Goal: Find specific page/section: Find specific page/section

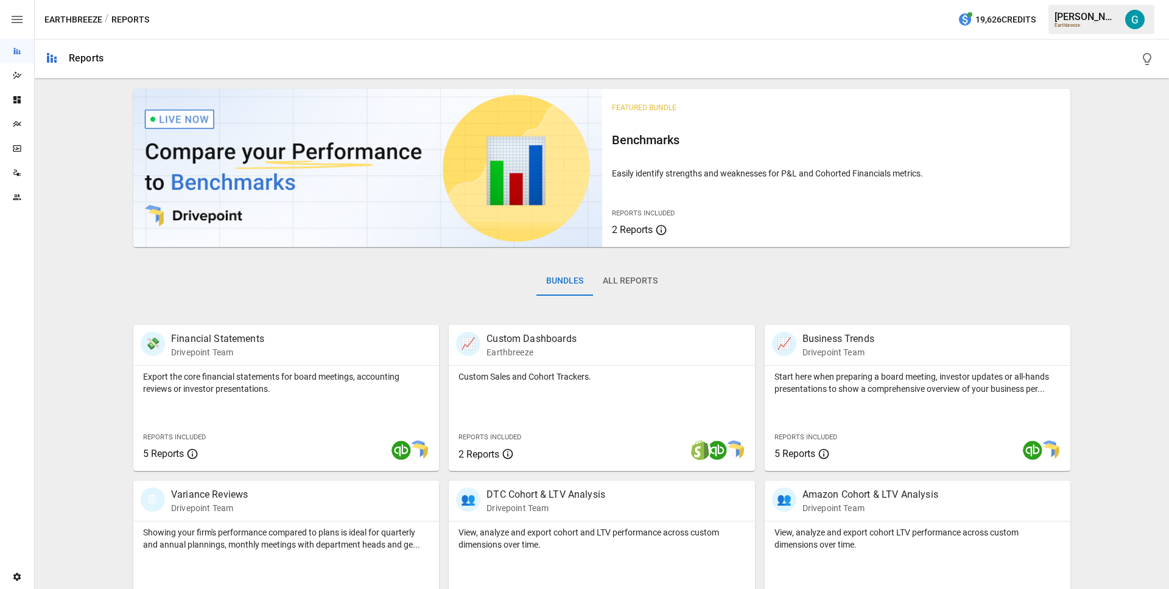
scroll to position [198, 0]
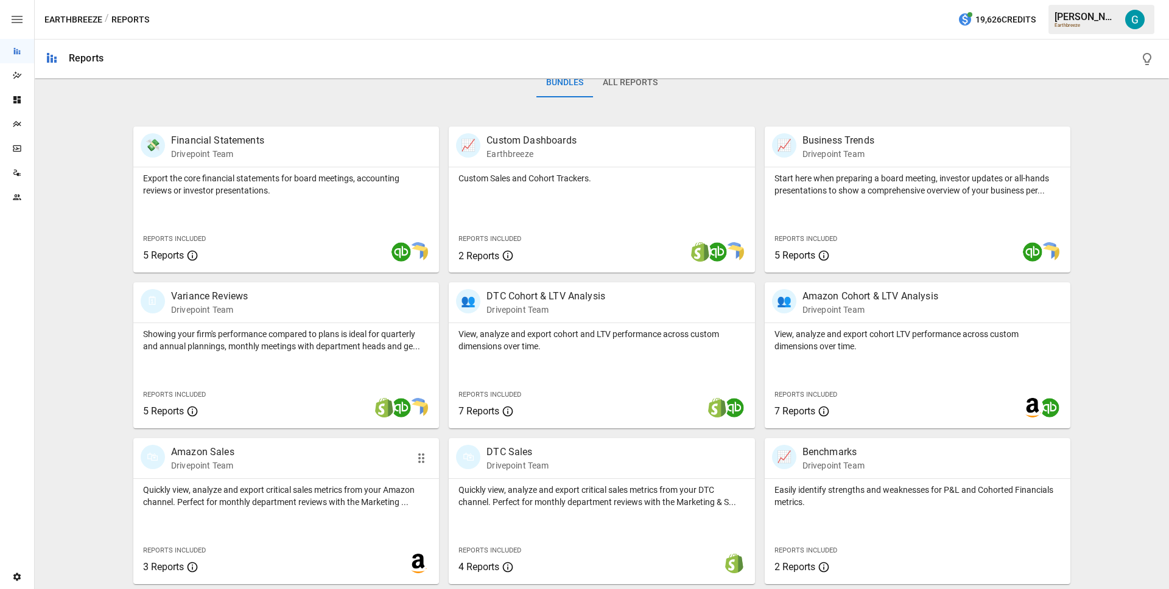
click at [253, 461] on div "🛍 Amazon Sales Drivepoint Team" at bounding box center [262, 458] width 243 height 27
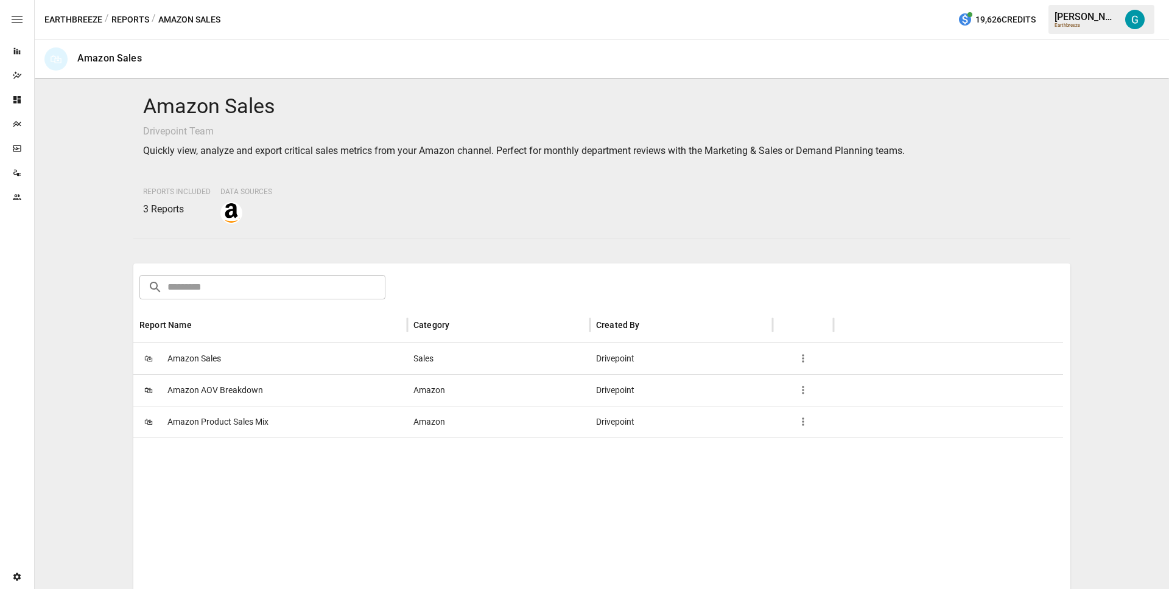
click at [217, 351] on span "Amazon Sales" at bounding box center [194, 358] width 54 height 31
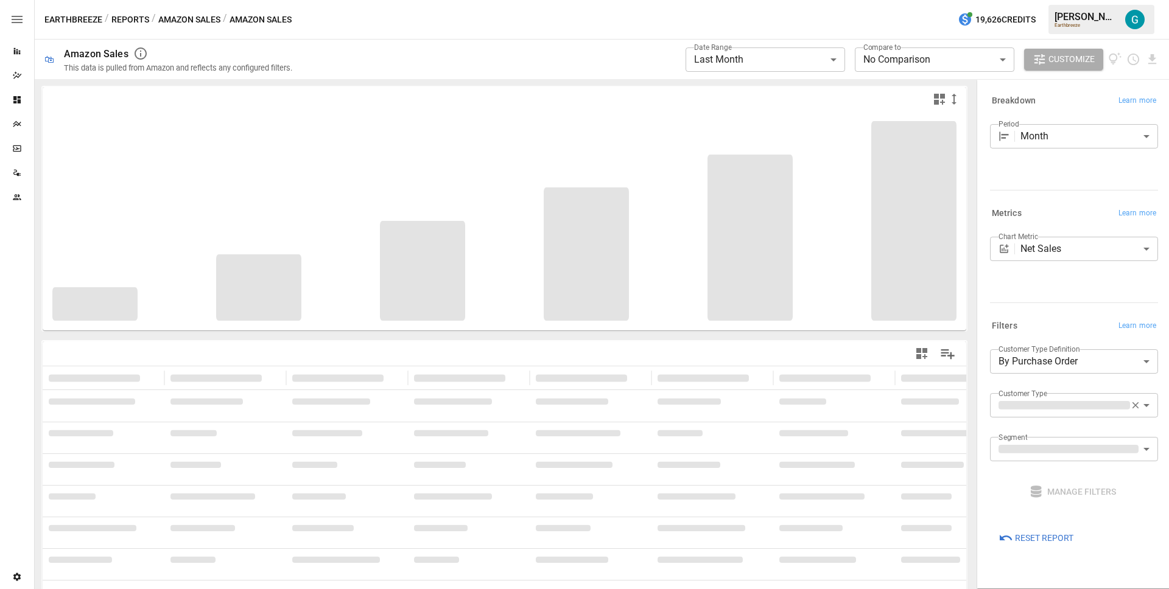
click at [191, 27] on button "Amazon Sales" at bounding box center [189, 19] width 62 height 15
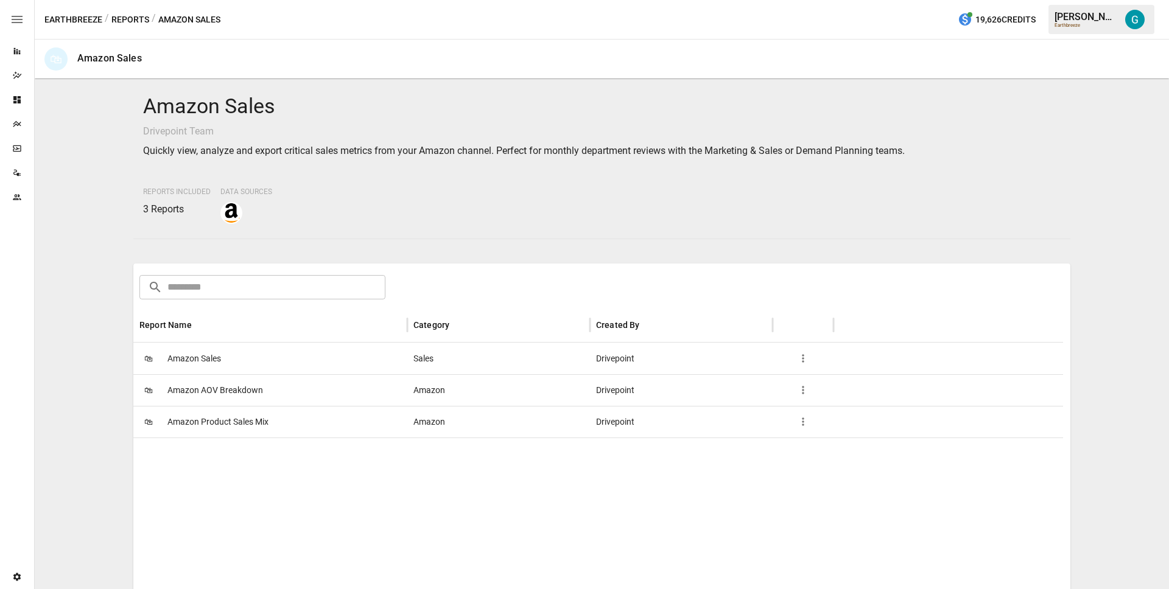
click at [267, 427] on span "Amazon Product Sales Mix" at bounding box center [217, 422] width 101 height 31
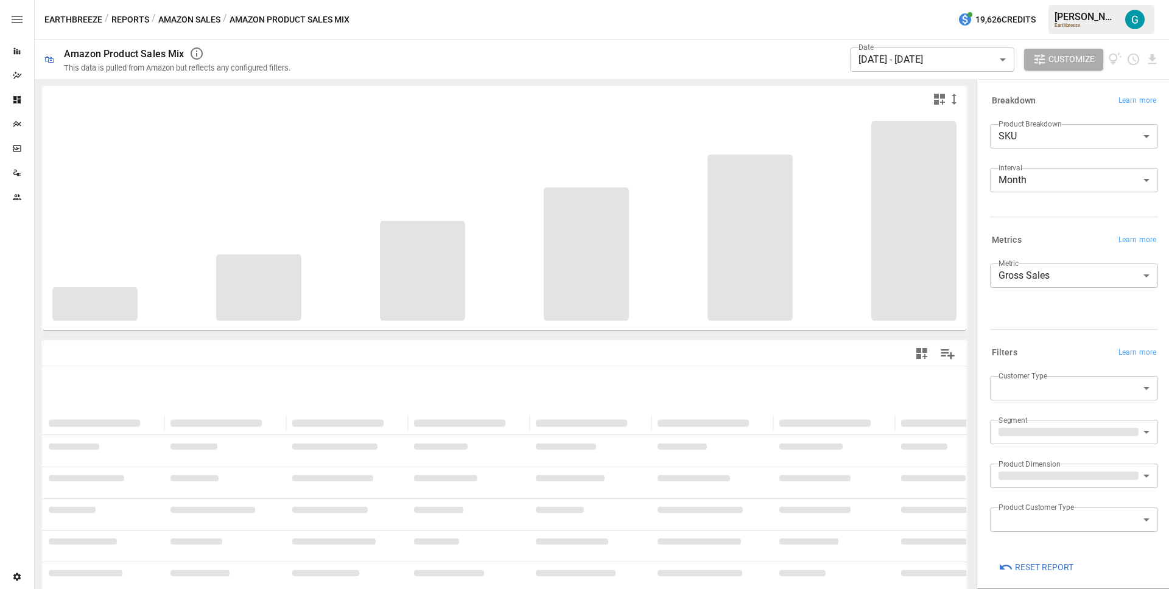
click at [187, 21] on button "Amazon Sales" at bounding box center [189, 19] width 62 height 15
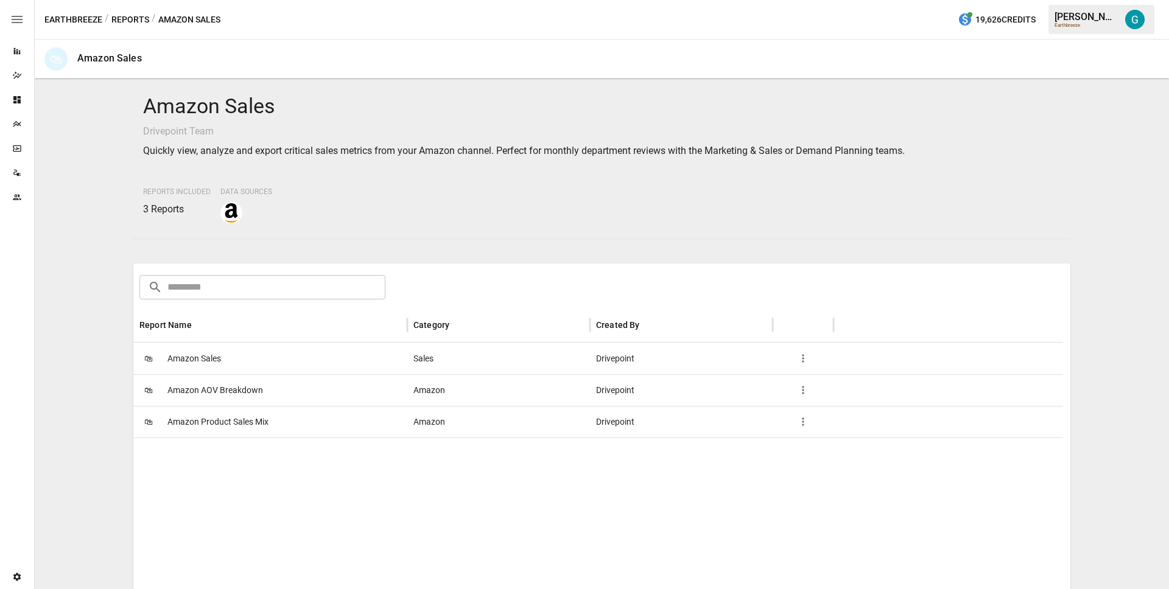
click at [232, 419] on span "Amazon Product Sales Mix" at bounding box center [217, 422] width 101 height 31
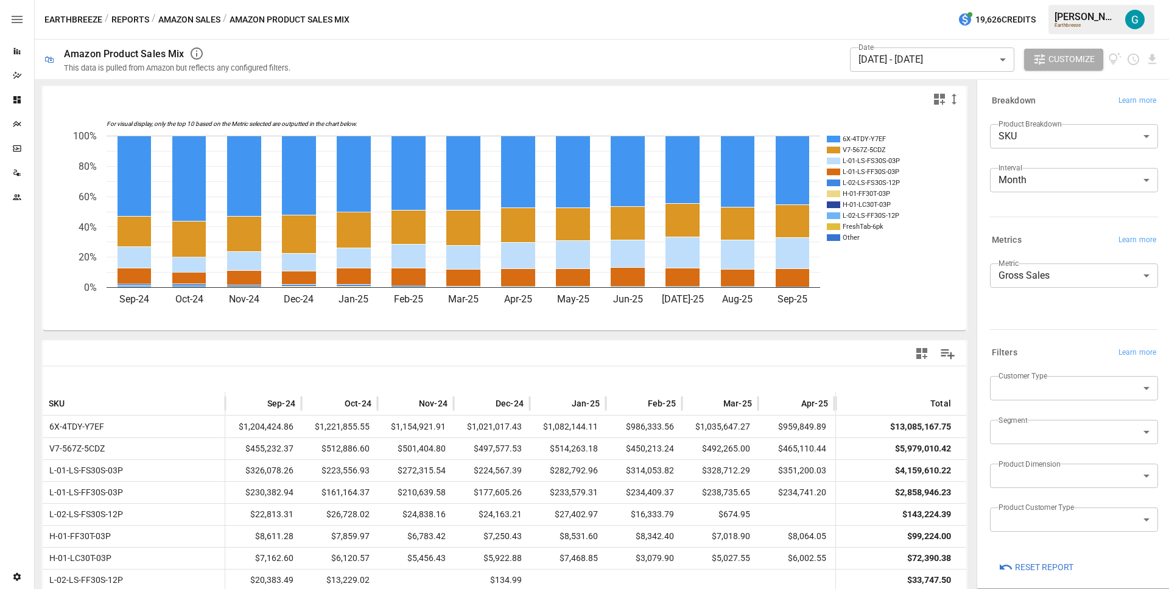
click at [737, 104] on div at bounding box center [733, 99] width 457 height 15
